Goal: Find specific page/section: Find specific page/section

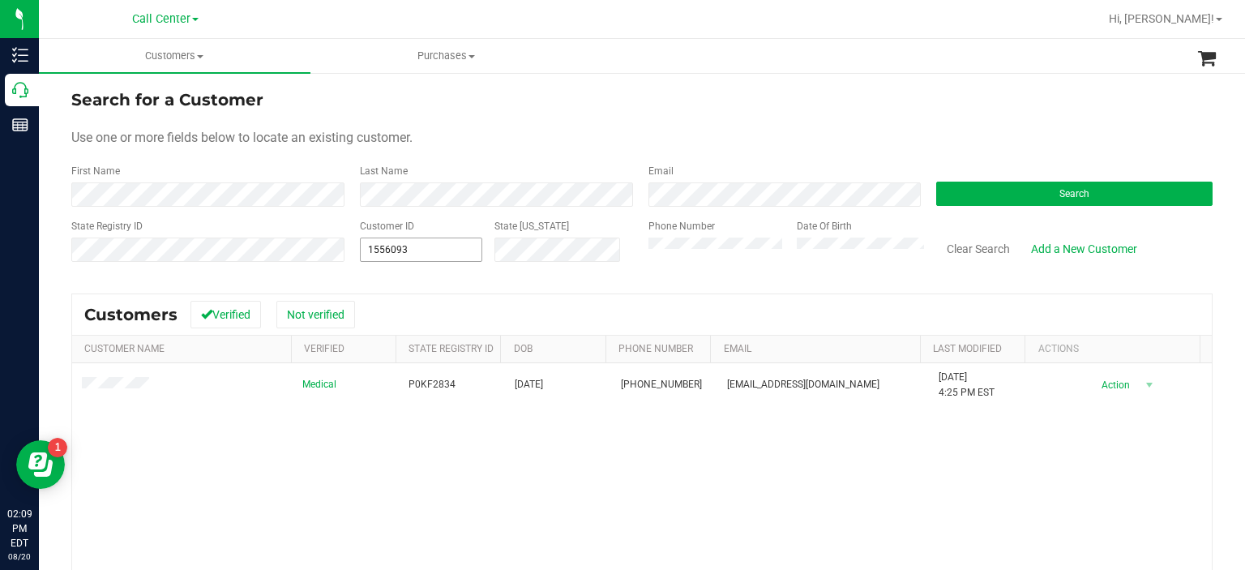
drag, startPoint x: 427, startPoint y: 229, endPoint x: 429, endPoint y: 239, distance: 9.9
click at [429, 239] on div "Customer ID 1556093 1556093" at bounding box center [421, 248] width 123 height 58
click at [429, 239] on span "1556093 1556093" at bounding box center [421, 249] width 123 height 24
click at [429, 239] on input "1556093" at bounding box center [422, 249] width 122 height 23
paste input "1556093"
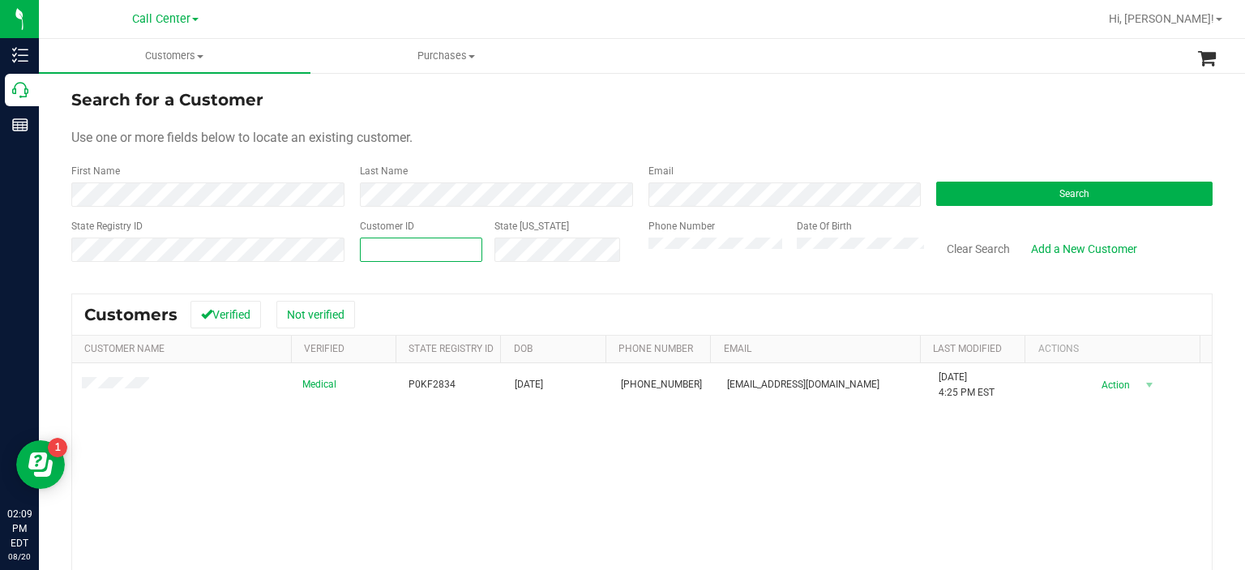
type input "1556093"
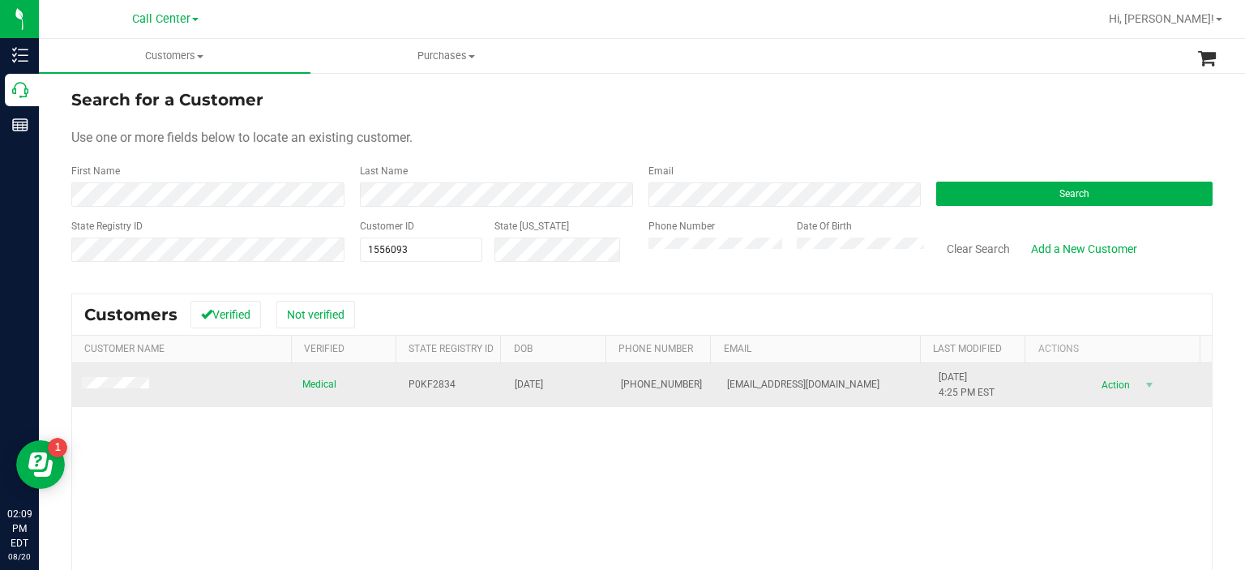
click at [434, 385] on span "P0KF2834" at bounding box center [431, 384] width 47 height 15
copy span "P0KF2834"
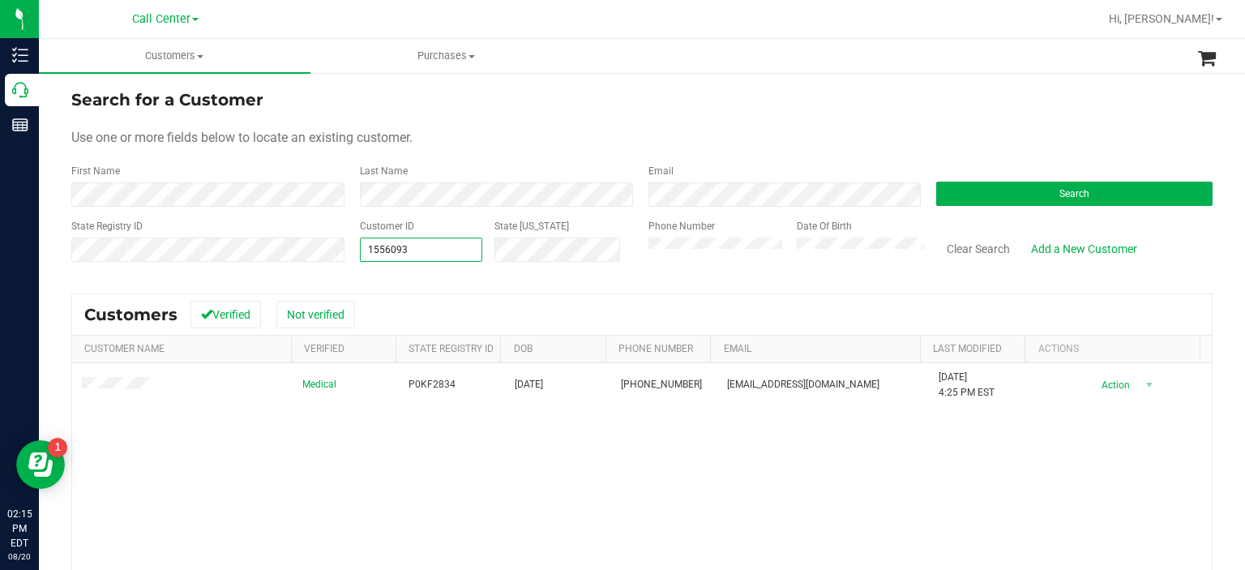
click at [439, 242] on span "1556093 1556093" at bounding box center [421, 249] width 123 height 24
click at [439, 242] on input "1556093" at bounding box center [422, 249] width 122 height 23
paste input "268694"
type input "268694"
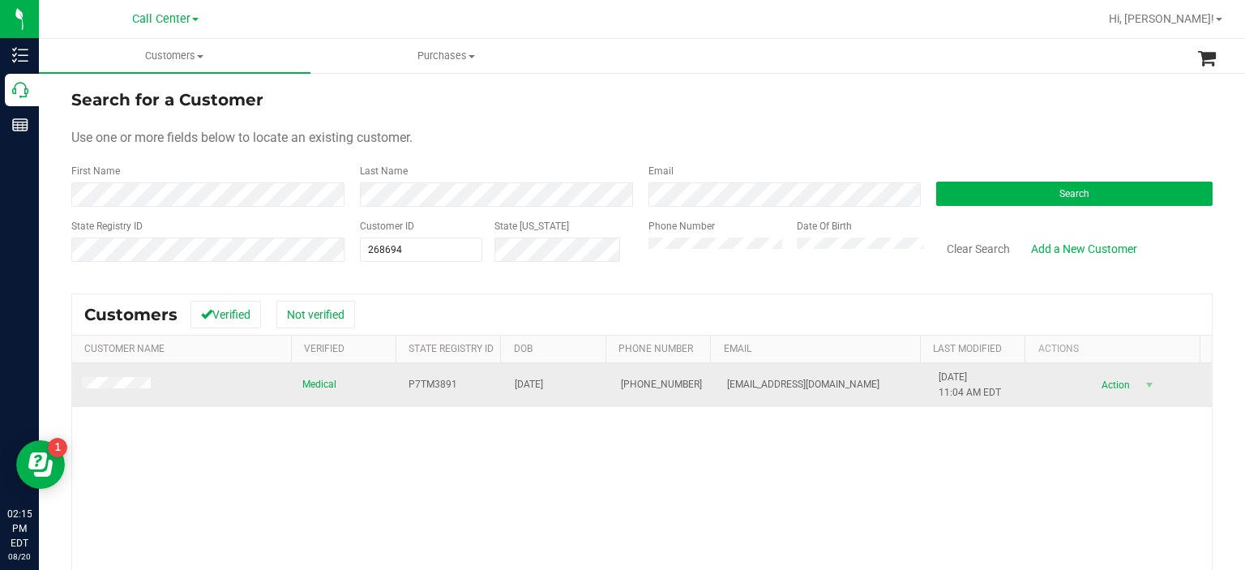
click at [421, 387] on span "P7TM3891" at bounding box center [432, 384] width 49 height 15
copy span "P7TM3891"
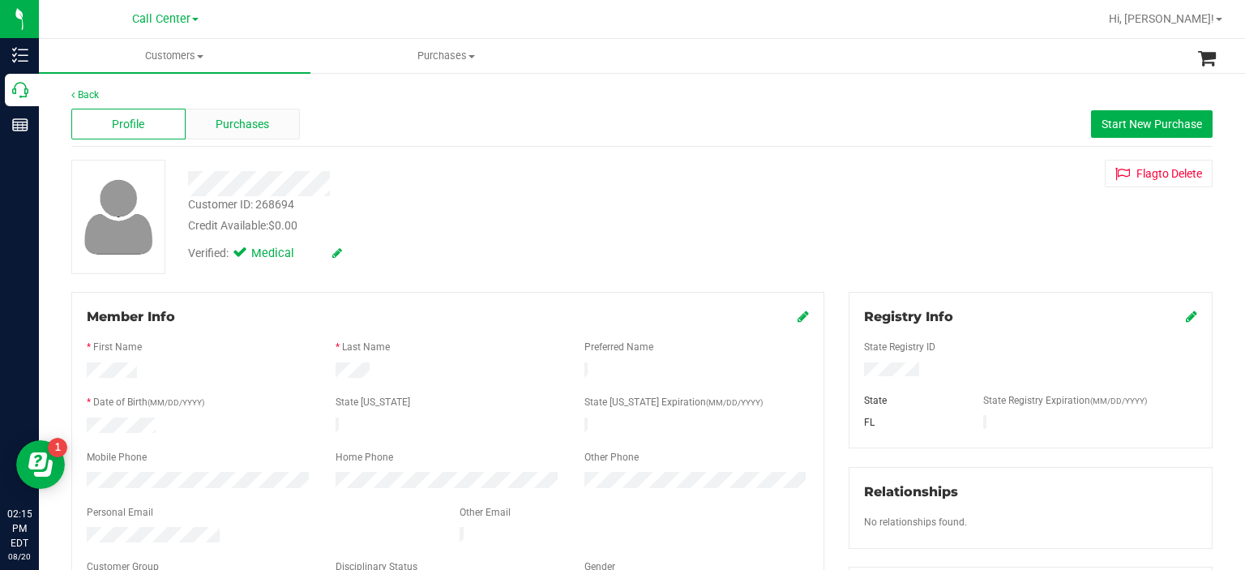
click at [241, 122] on span "Purchases" at bounding box center [242, 124] width 53 height 17
